Goal: Check status: Check status

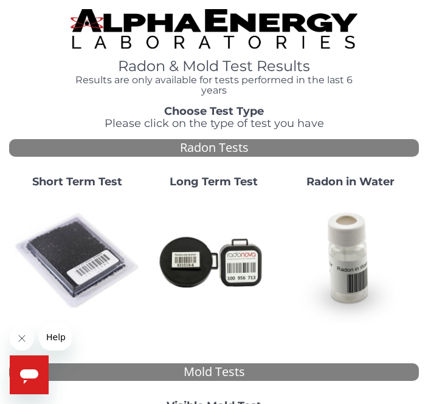
click at [72, 239] on img at bounding box center [77, 261] width 127 height 127
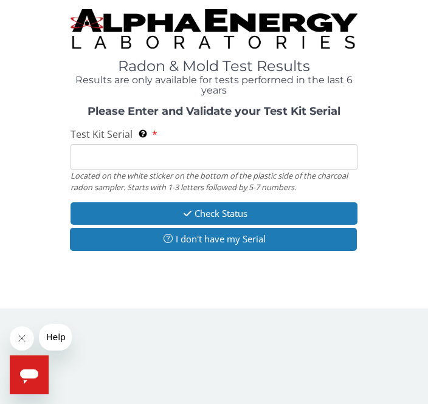
click at [191, 149] on input "Test Kit Serial Located on the white sticker on the bottom of the plastic side …" at bounding box center [213, 157] width 287 height 26
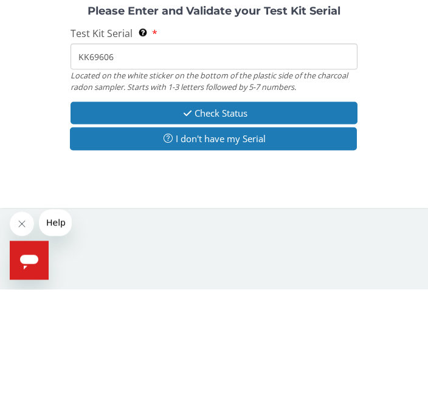
type input "KK69606"
click at [236, 216] on button "Check Status" at bounding box center [213, 227] width 287 height 22
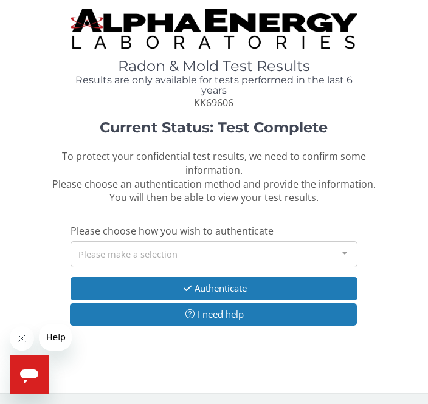
click at [349, 251] on div at bounding box center [344, 253] width 24 height 23
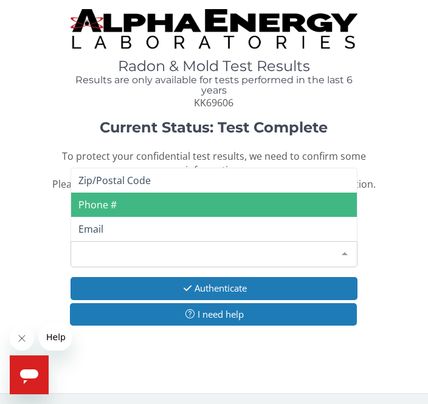
click at [206, 194] on span "Phone #" at bounding box center [214, 205] width 286 height 24
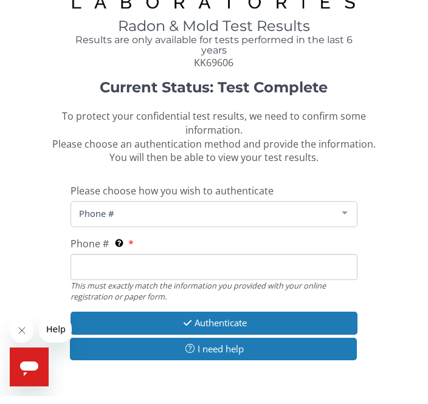
scroll to position [32, 0]
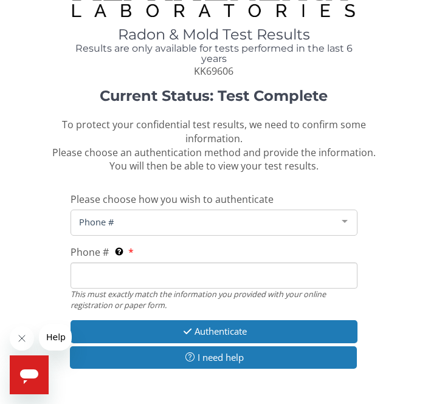
click at [187, 215] on span "Phone #" at bounding box center [204, 221] width 256 height 13
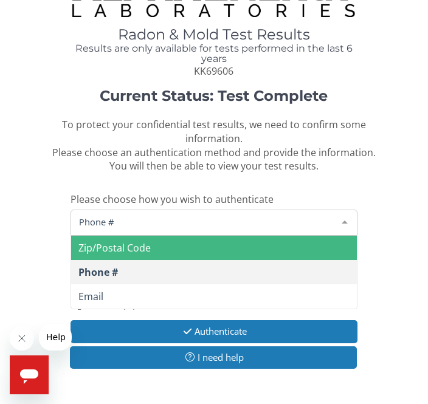
click at [140, 242] on span "Zip/Postal Code" at bounding box center [114, 247] width 72 height 13
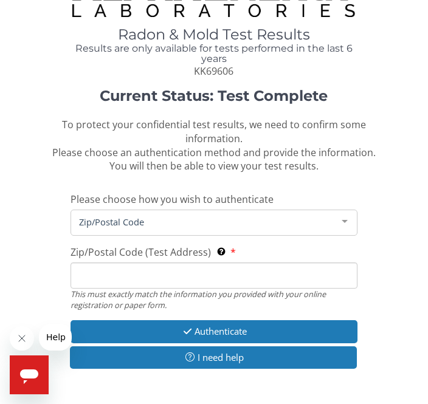
click at [166, 278] on input "Zip/Postal Code (Test Address) This must exactly match the information you prov…" at bounding box center [213, 275] width 287 height 26
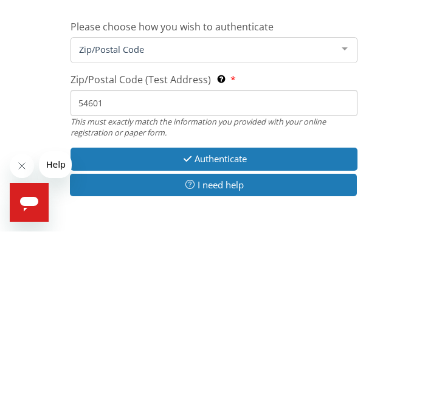
type input "54601"
click at [249, 320] on button "Authenticate" at bounding box center [213, 331] width 287 height 22
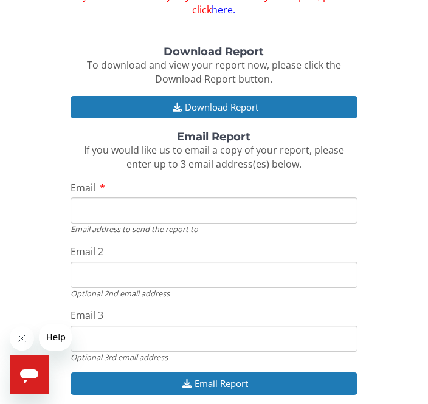
scroll to position [139, 0]
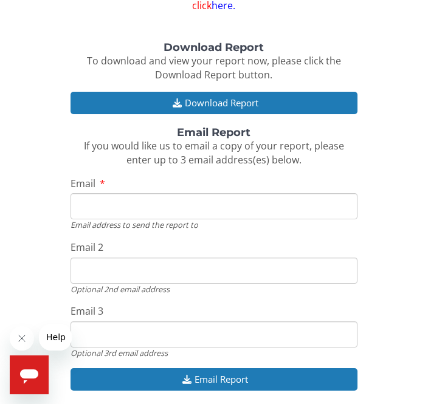
click at [226, 95] on button "Download Report" at bounding box center [213, 103] width 287 height 22
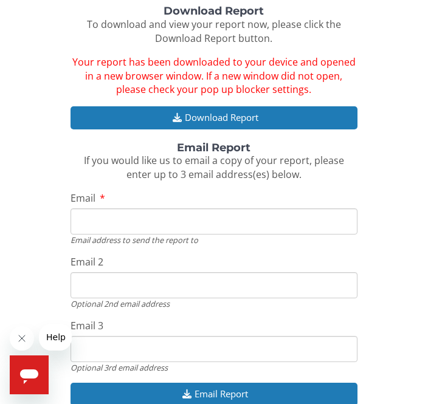
scroll to position [177, 0]
